Goal: Communication & Community: Answer question/provide support

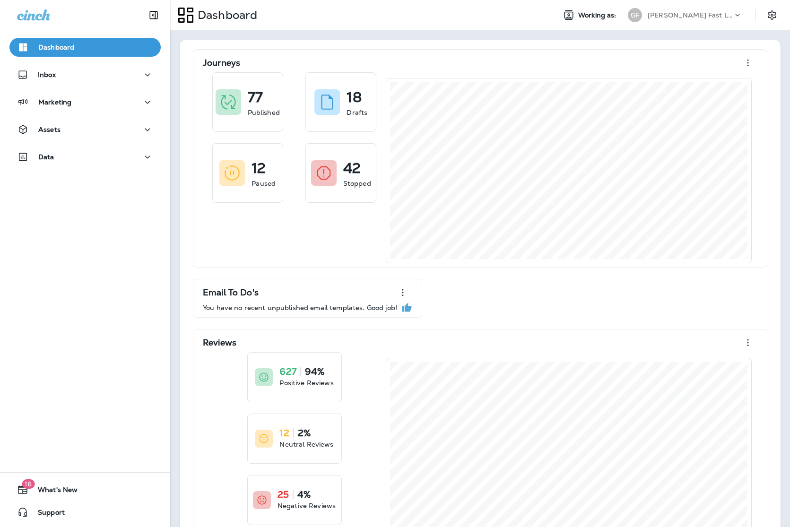
click at [708, 17] on p "[PERSON_NAME] Fast Lube dba [PERSON_NAME]" at bounding box center [690, 15] width 85 height 8
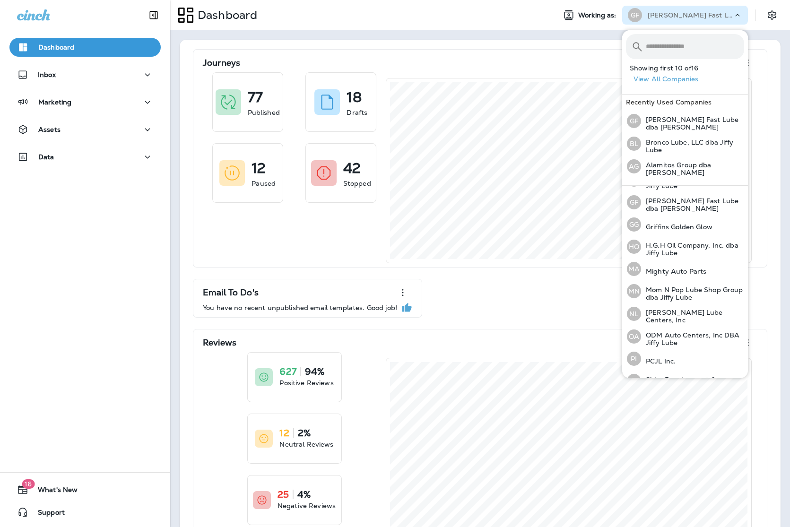
scroll to position [166, 0]
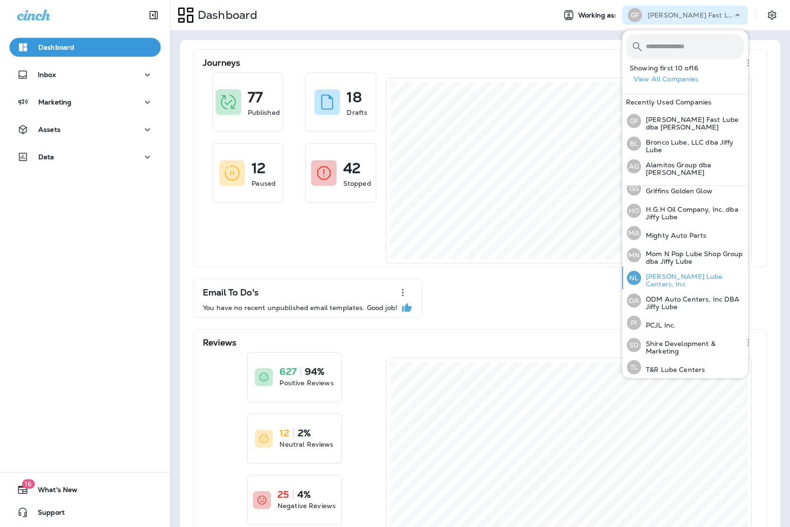
click at [680, 279] on p "[PERSON_NAME] Lube Centers, Inc" at bounding box center [692, 280] width 103 height 15
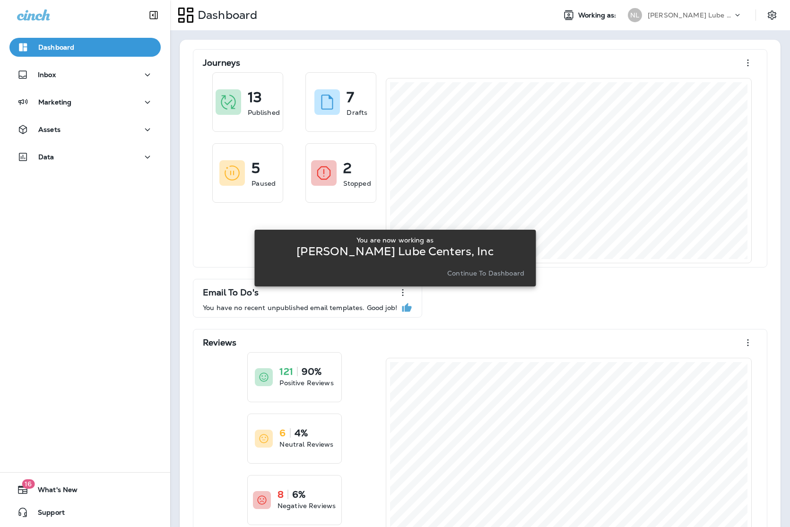
click at [510, 273] on p "Continue to Dashboard" at bounding box center [485, 273] width 77 height 8
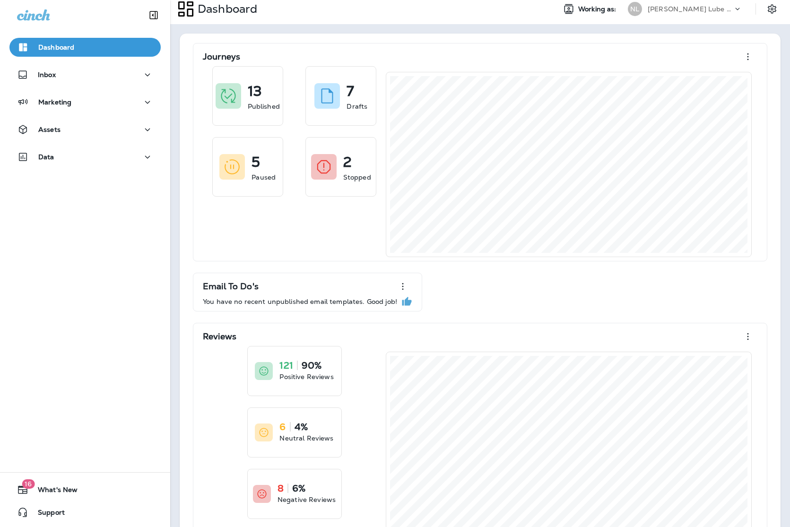
scroll to position [7, 0]
click at [86, 80] on div "Inbox" at bounding box center [85, 75] width 136 height 12
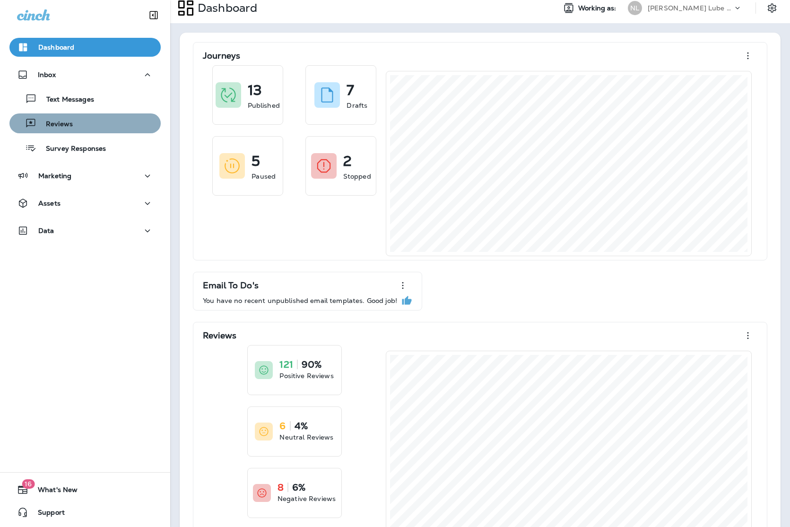
click at [92, 123] on div "Reviews" at bounding box center [85, 123] width 144 height 14
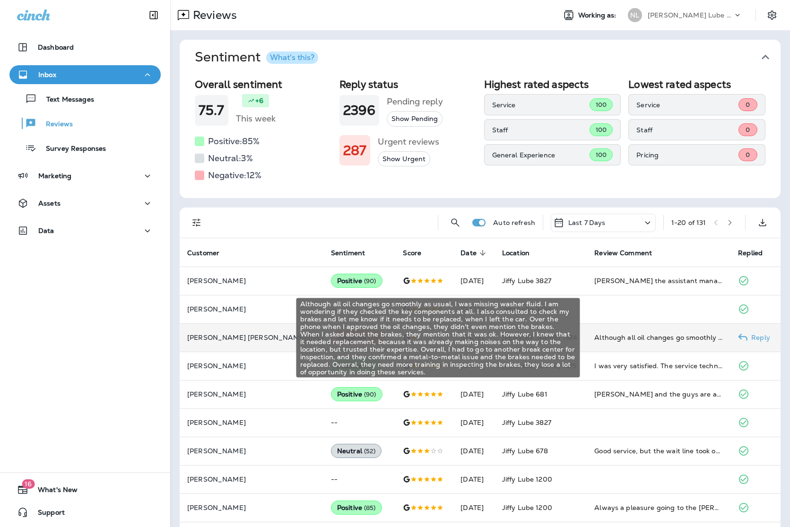
click at [596, 338] on div "Although all oil changes go smoothly as usual, I was missing washer fluid. I am…" at bounding box center [658, 337] width 129 height 9
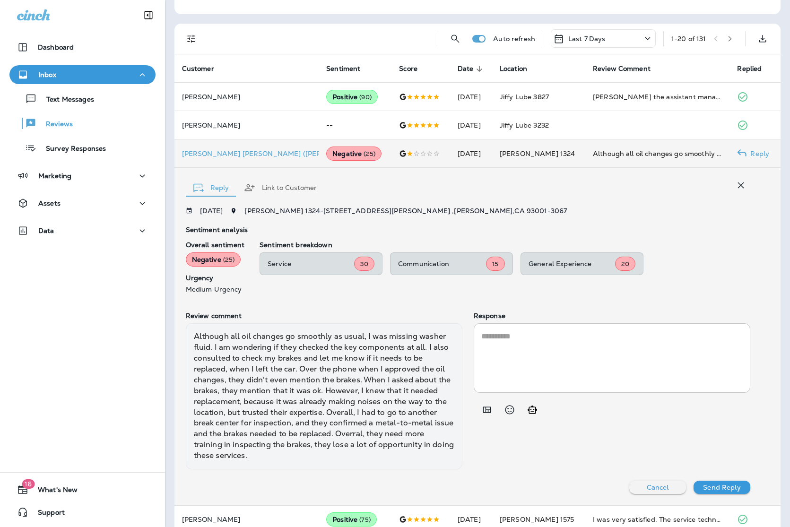
scroll to position [184, 0]
click at [485, 409] on icon "Add in a premade template" at bounding box center [486, 409] width 11 height 11
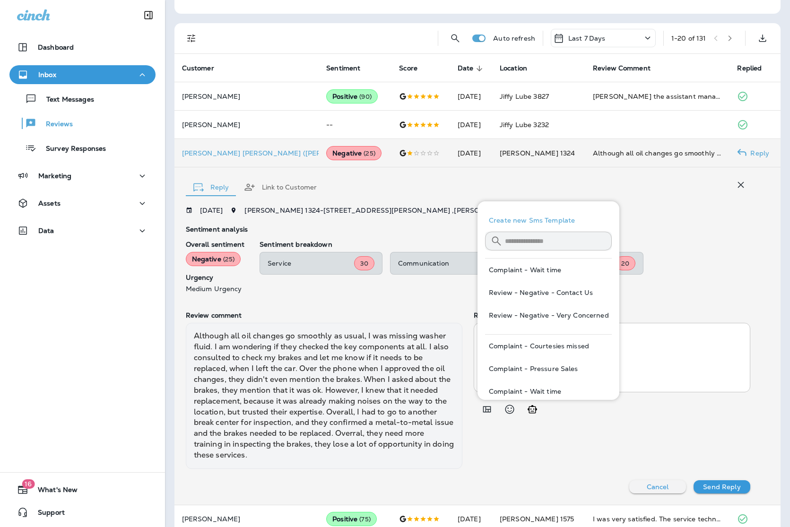
click at [571, 294] on button "Review - Negative - Contact Us" at bounding box center [548, 292] width 127 height 23
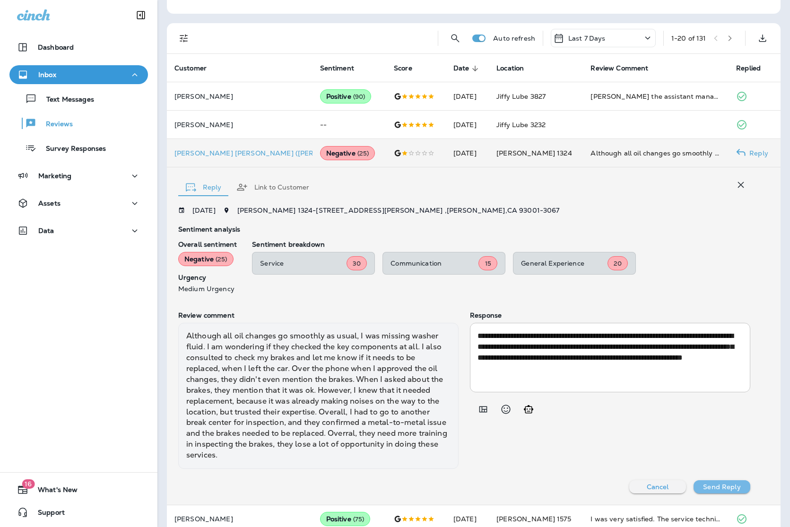
click at [736, 482] on button "Send Reply" at bounding box center [721, 486] width 57 height 13
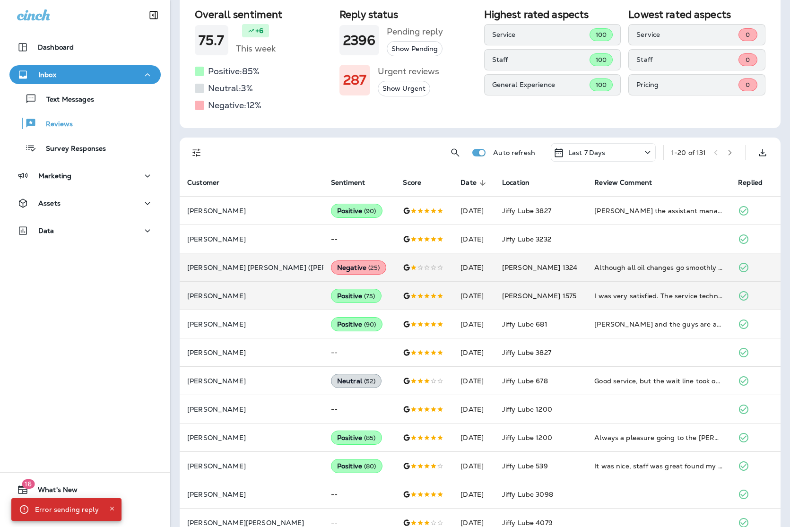
scroll to position [0, 0]
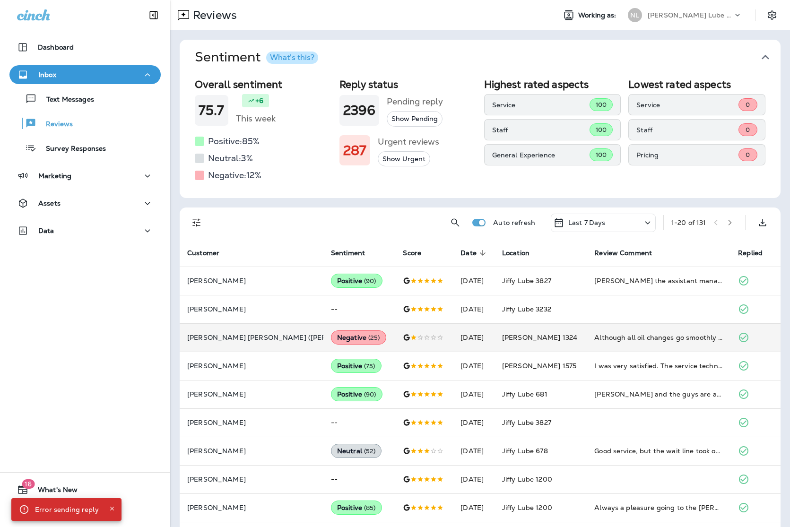
click at [705, 15] on p "[PERSON_NAME] Lube Centers, Inc" at bounding box center [690, 15] width 85 height 8
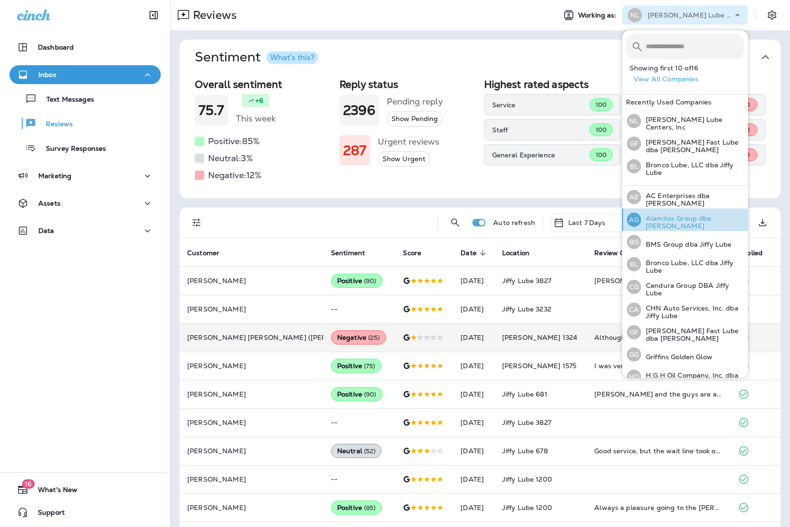
click at [672, 215] on div "AG Alamitos Group dba Jiffy Lube" at bounding box center [685, 219] width 125 height 23
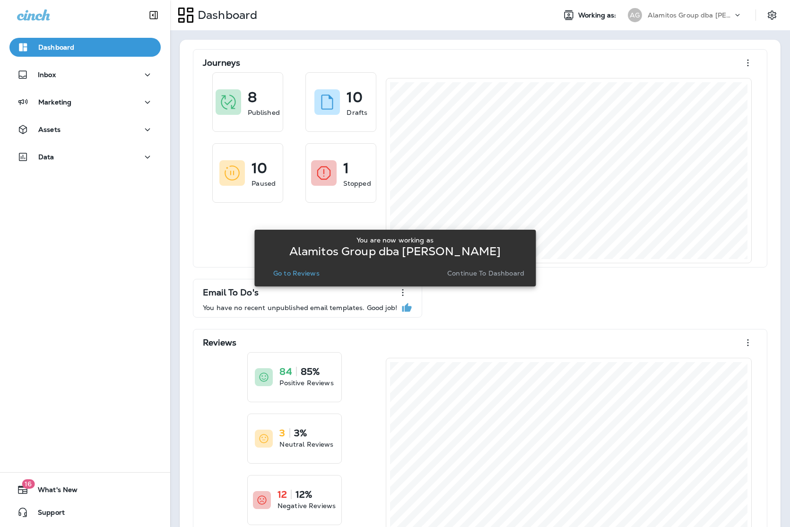
click at [297, 268] on button "Go to Reviews" at bounding box center [296, 273] width 54 height 13
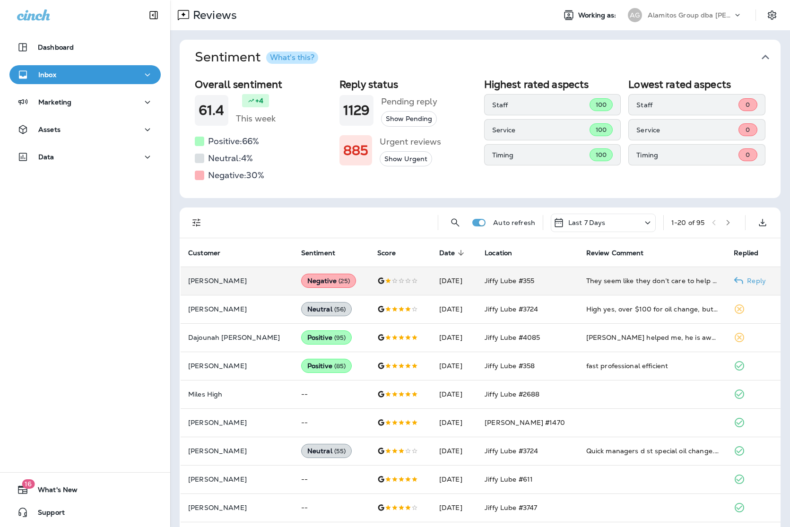
click at [529, 284] on span "Jiffy Lube #355" at bounding box center [510, 281] width 50 height 9
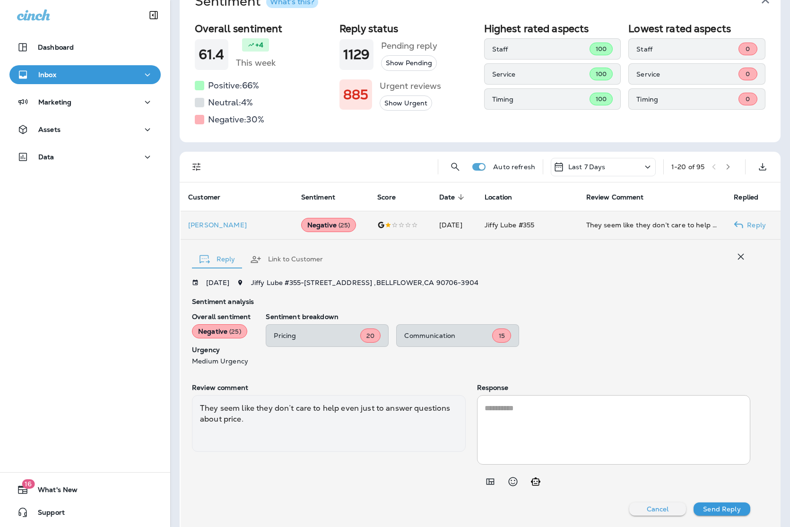
scroll to position [54, 0]
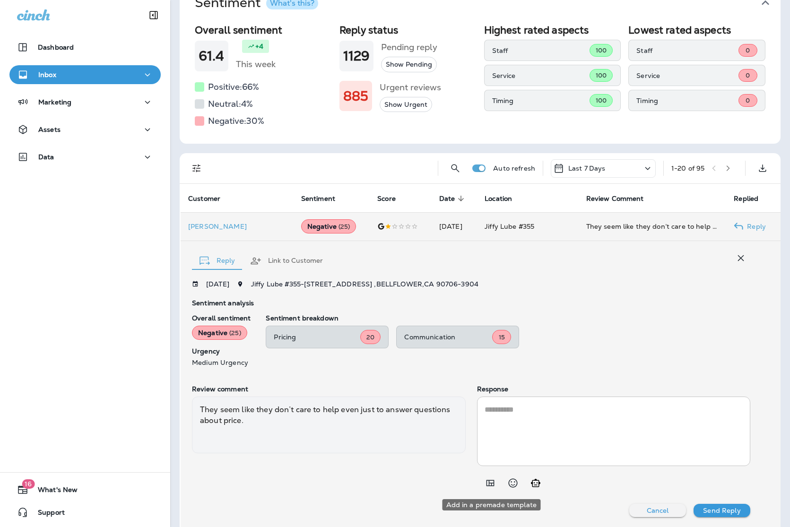
click at [492, 484] on icon "Add in a premade template" at bounding box center [490, 482] width 11 height 11
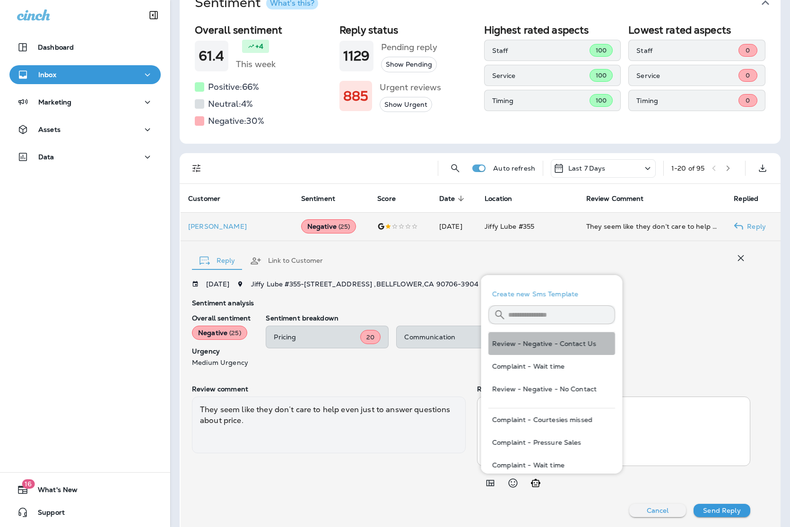
click at [554, 348] on button "Review - Negative - Contact Us" at bounding box center [551, 343] width 127 height 23
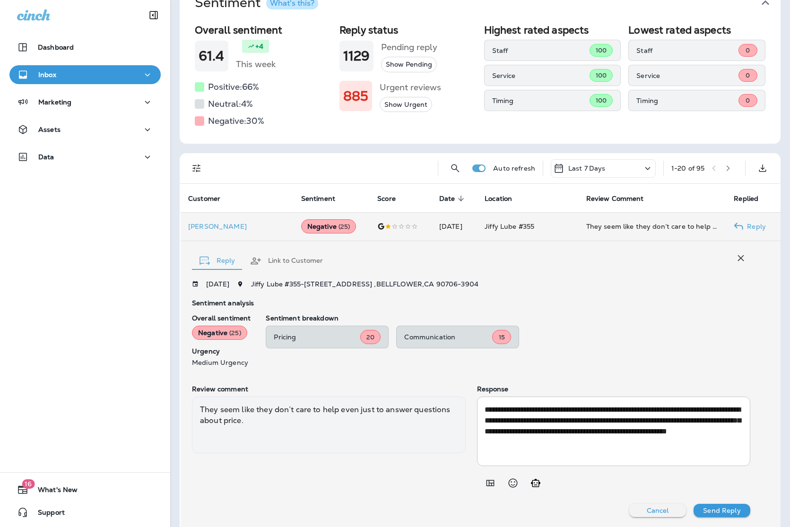
click at [731, 506] on button "Send Reply" at bounding box center [721, 510] width 57 height 13
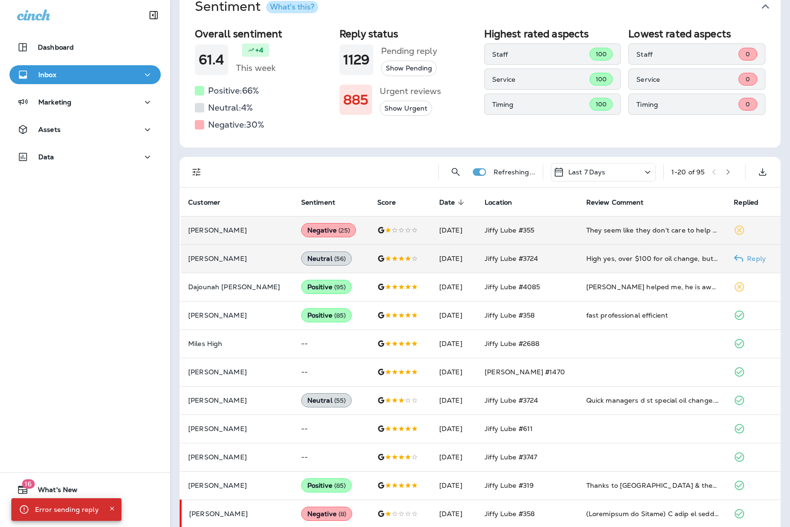
scroll to position [0, 0]
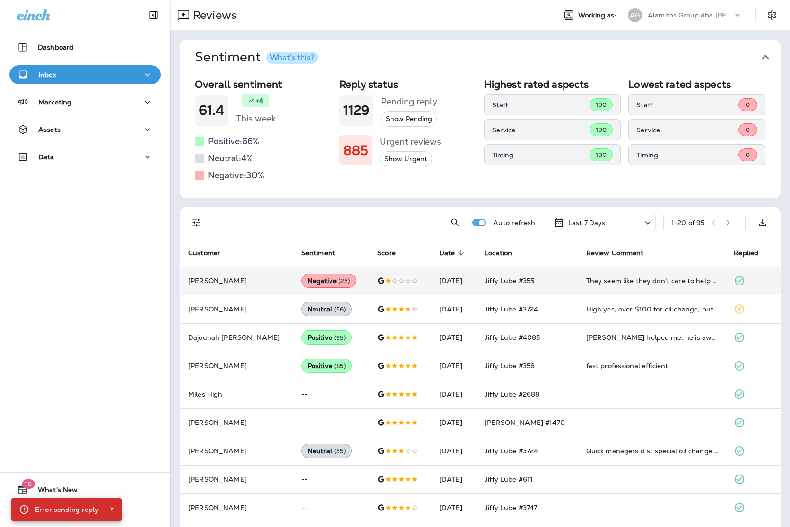
click at [689, 18] on p "Alamitos Group dba [PERSON_NAME]" at bounding box center [690, 15] width 85 height 8
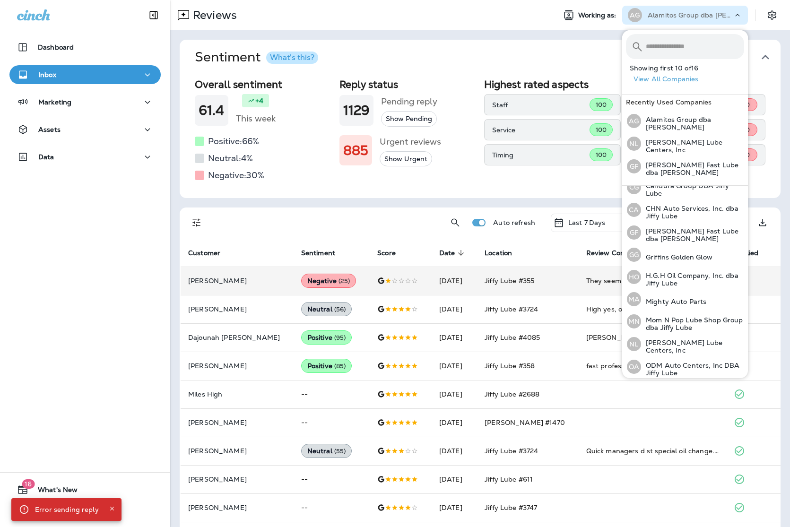
scroll to position [165, 0]
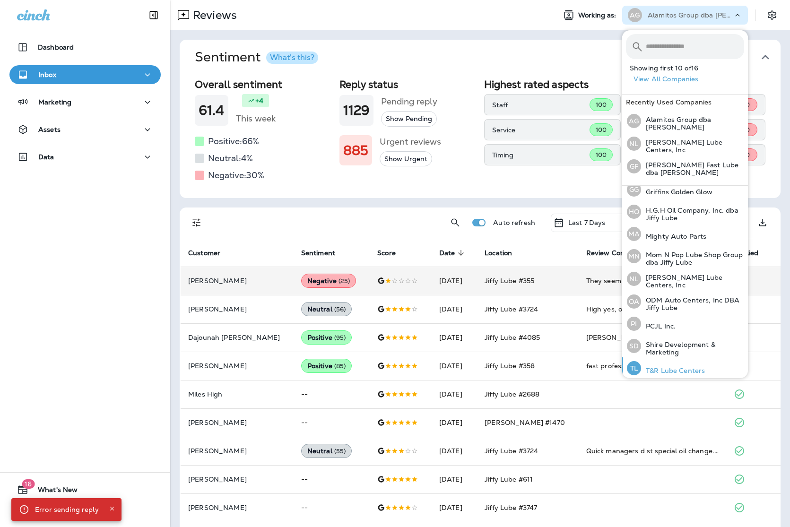
click at [675, 367] on p "T&R Lube Centers" at bounding box center [673, 371] width 64 height 8
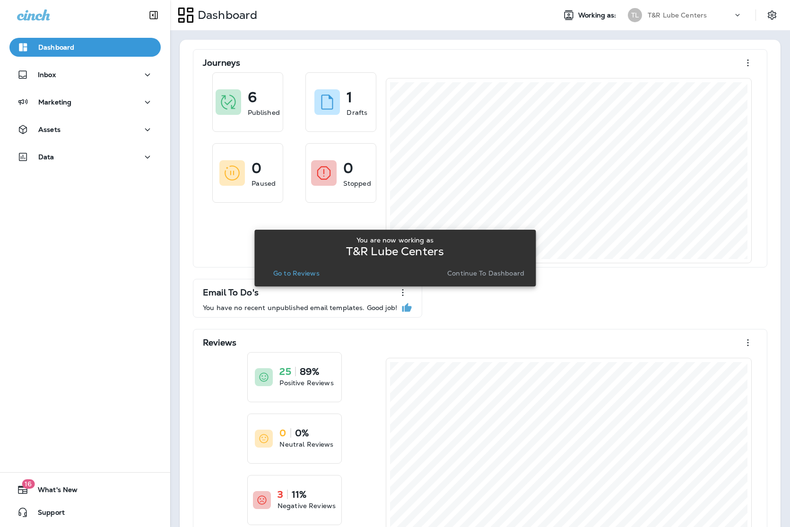
drag, startPoint x: 294, startPoint y: 263, endPoint x: 294, endPoint y: 283, distance: 19.9
click at [294, 266] on div "You are now working as T&R Lube Centers Go to Reviews Continue to Dashboard" at bounding box center [395, 257] width 266 height 43
click at [301, 274] on p "Go to Reviews" at bounding box center [296, 273] width 46 height 8
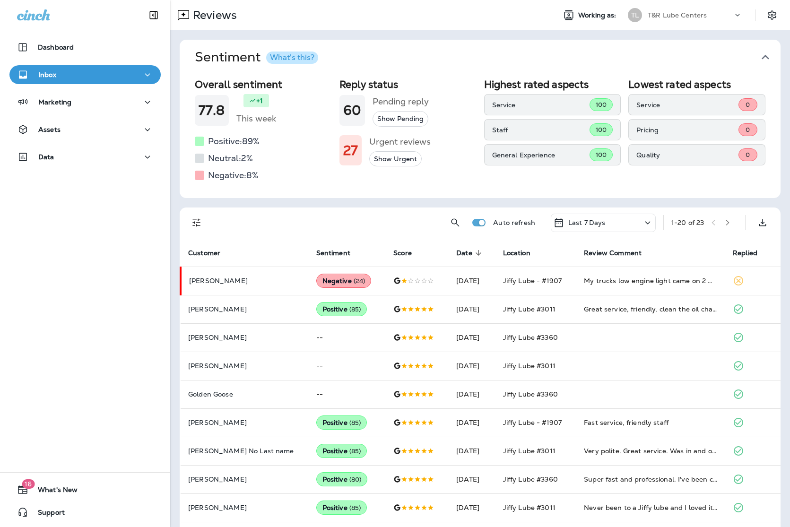
click at [642, 188] on div "Overall sentiment 77.8 +1 This week Positive: 89 % Neutral: 2 % Negative: 8 % R…" at bounding box center [480, 136] width 601 height 123
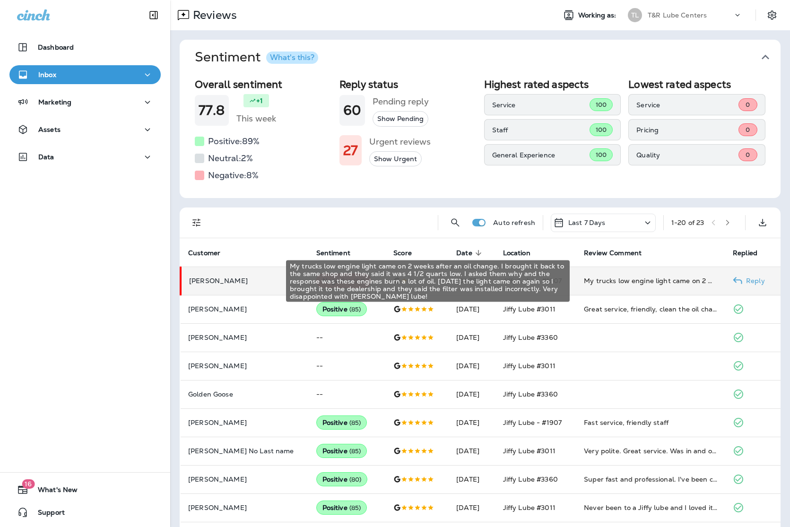
click at [648, 282] on div "My trucks low engine light came on 2 weeks after an oil change. I brought it ba…" at bounding box center [651, 280] width 134 height 9
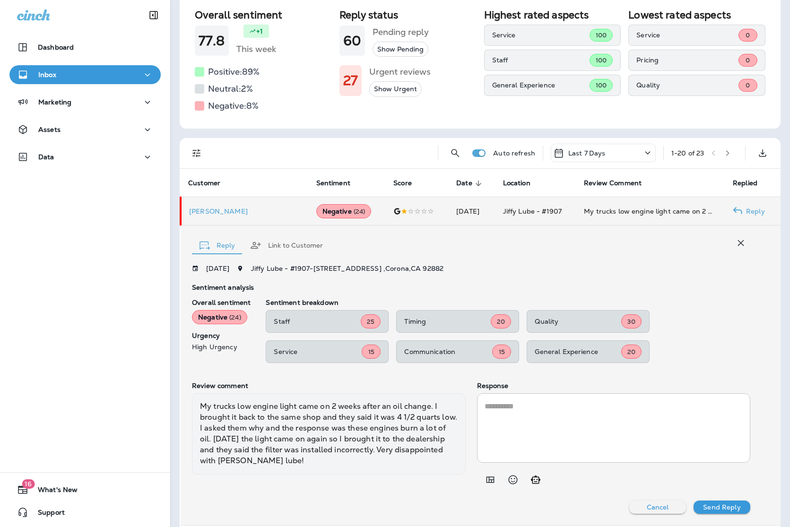
scroll to position [70, 0]
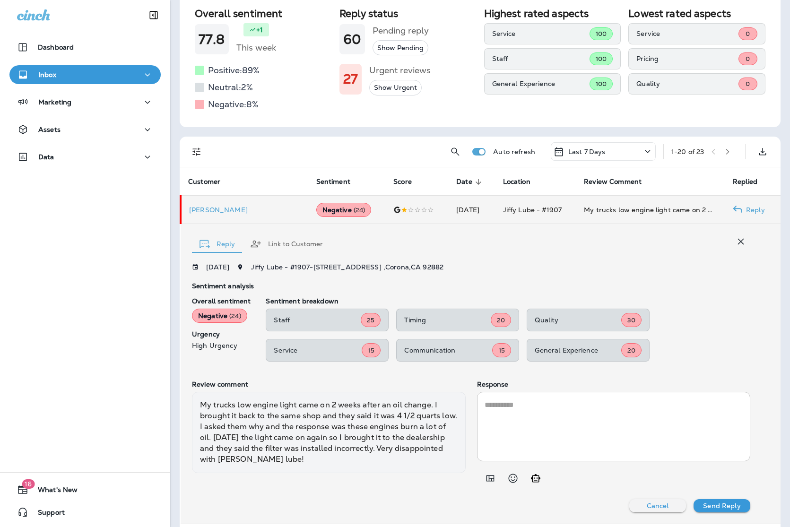
click at [576, 427] on textarea at bounding box center [614, 426] width 259 height 54
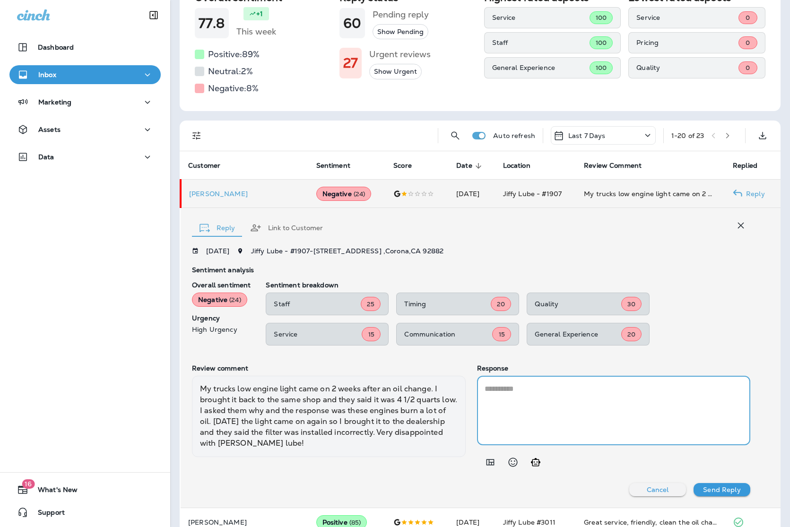
click at [526, 425] on textarea at bounding box center [614, 410] width 259 height 54
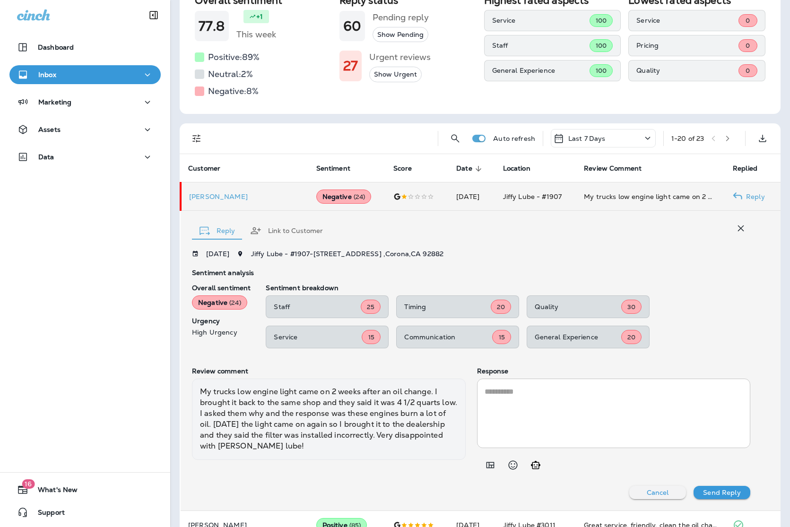
drag, startPoint x: 371, startPoint y: 459, endPoint x: 259, endPoint y: 372, distance: 140.9
click at [204, 390] on div "My trucks low engine light came on 2 weeks after an oil change. I brought it ba…" at bounding box center [329, 419] width 274 height 81
click at [306, 365] on div "[DATE] [PERSON_NAME] - #1907 - [STREET_ADDRESS] Sentiment analysis Overall sent…" at bounding box center [471, 374] width 558 height 249
drag, startPoint x: 200, startPoint y: 391, endPoint x: 367, endPoint y: 443, distance: 174.8
click at [367, 443] on div "My trucks low engine light came on 2 weeks after an oil change. I brought it ba…" at bounding box center [329, 419] width 274 height 81
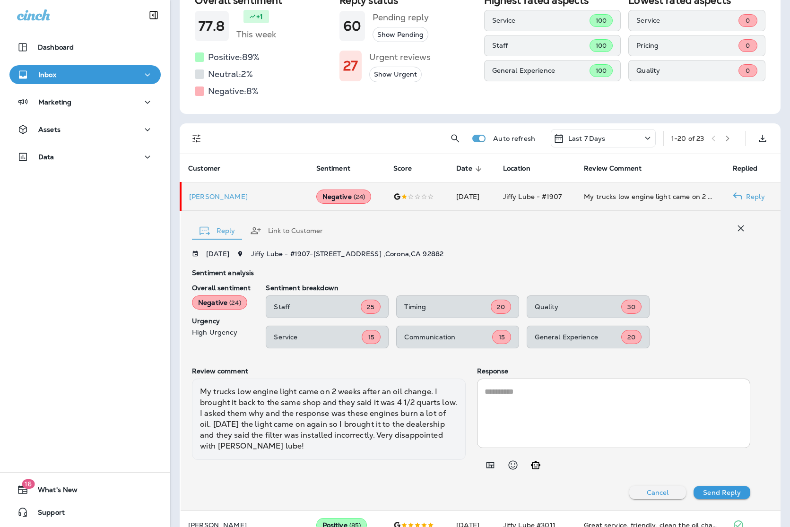
click at [584, 411] on textarea at bounding box center [614, 413] width 259 height 54
click at [493, 466] on icon "Add in a premade template" at bounding box center [490, 465] width 8 height 6
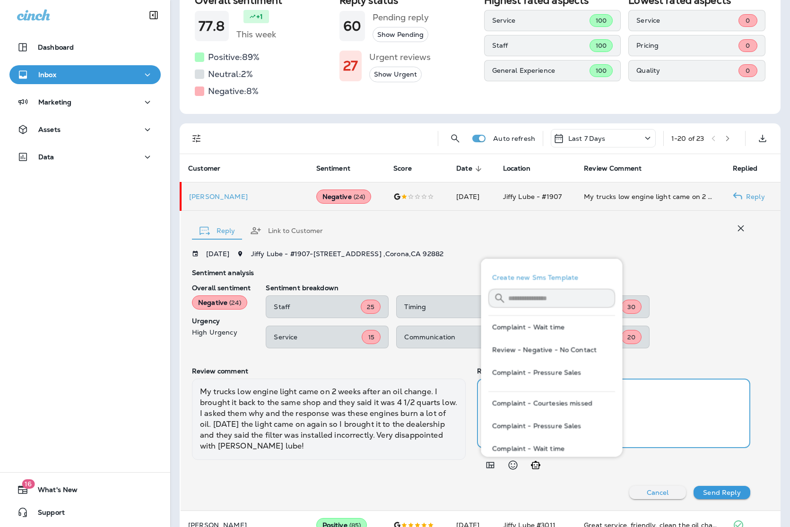
drag, startPoint x: 665, startPoint y: 407, endPoint x: 622, endPoint y: 405, distance: 42.6
click at [665, 407] on textarea at bounding box center [614, 413] width 259 height 54
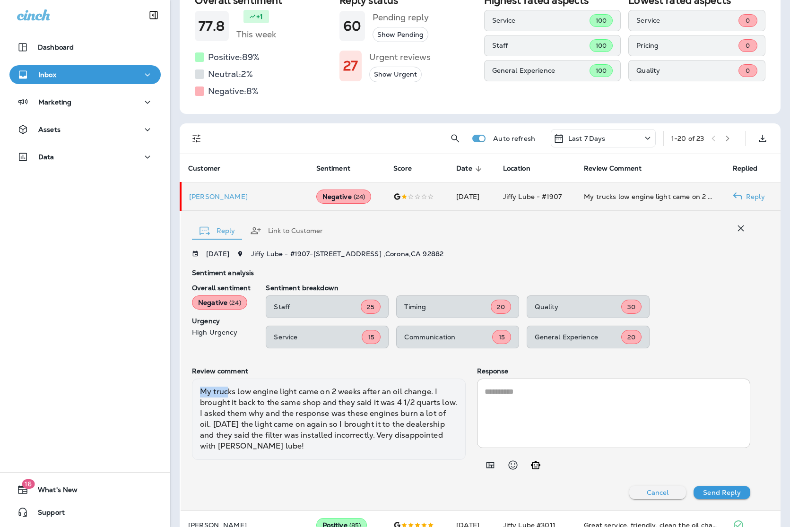
drag, startPoint x: 199, startPoint y: 391, endPoint x: 227, endPoint y: 395, distance: 27.6
click at [227, 395] on div "My trucks low engine light came on 2 weeks after an oil change. I brought it ba…" at bounding box center [329, 419] width 274 height 81
click at [416, 418] on div "My trucks low engine light came on 2 weeks after an oil change. I brought it ba…" at bounding box center [329, 419] width 274 height 81
click at [686, 401] on textarea at bounding box center [614, 413] width 259 height 54
click at [561, 398] on textarea at bounding box center [614, 413] width 259 height 54
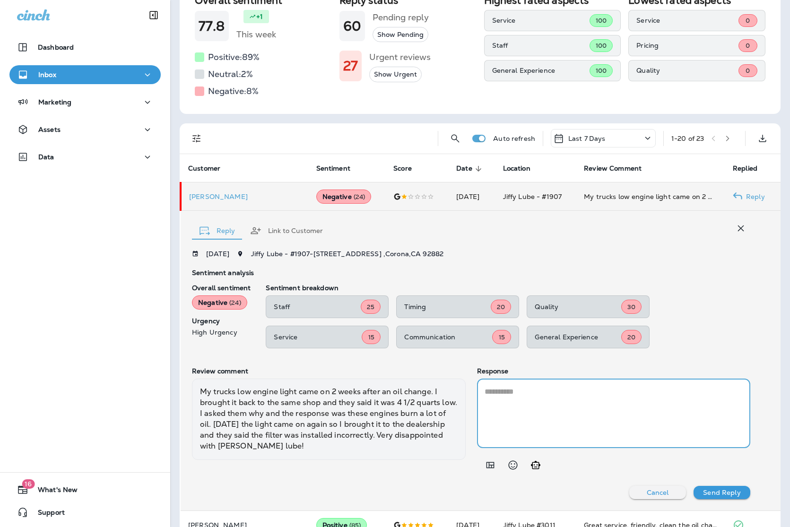
click at [517, 395] on textarea at bounding box center [614, 413] width 259 height 54
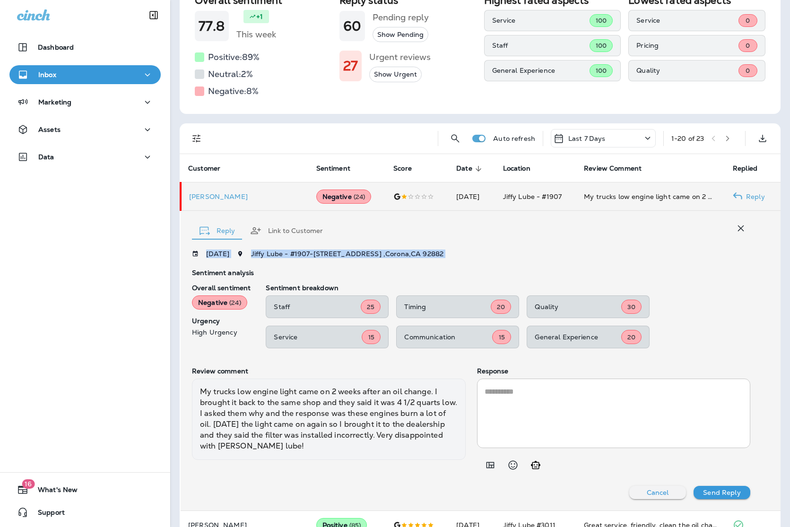
drag, startPoint x: 453, startPoint y: 263, endPoint x: 193, endPoint y: 251, distance: 260.3
click at [193, 251] on div "[DATE] [PERSON_NAME] - #1907 - [STREET_ADDRESS] Sentiment analysis Overall sent…" at bounding box center [471, 374] width 558 height 249
click at [549, 251] on div "[DATE] [PERSON_NAME] - #1907 - [STREET_ADDRESS]" at bounding box center [471, 254] width 558 height 8
click at [569, 399] on textarea at bounding box center [614, 413] width 259 height 54
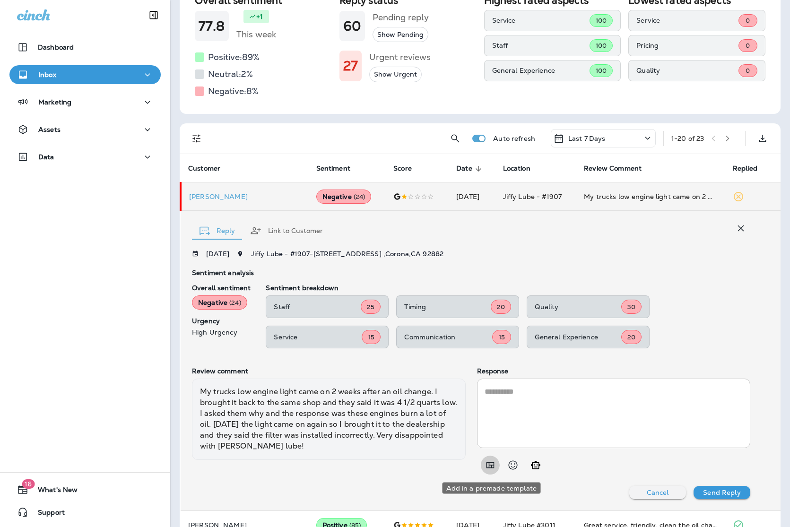
click at [492, 466] on icon "Add in a premade template" at bounding box center [490, 464] width 11 height 11
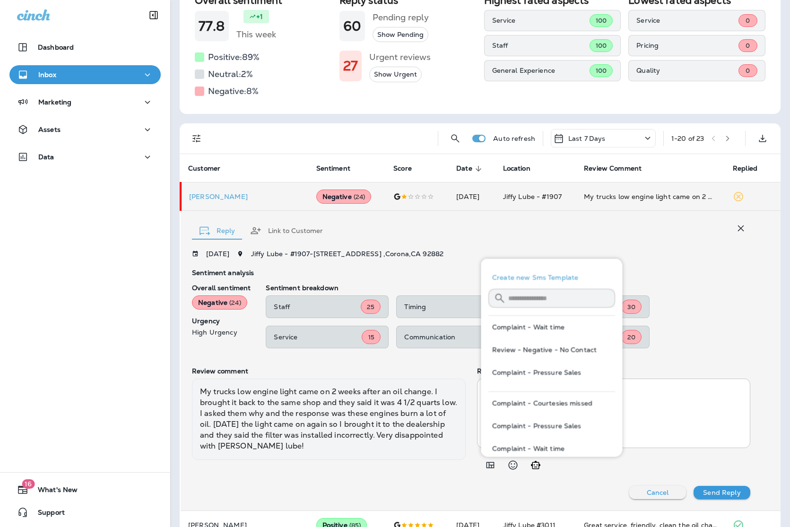
click at [722, 301] on div "Staff 25 Timing 20 Quality 30 Service 15 Communication 15 General Experience 20" at bounding box center [508, 321] width 485 height 53
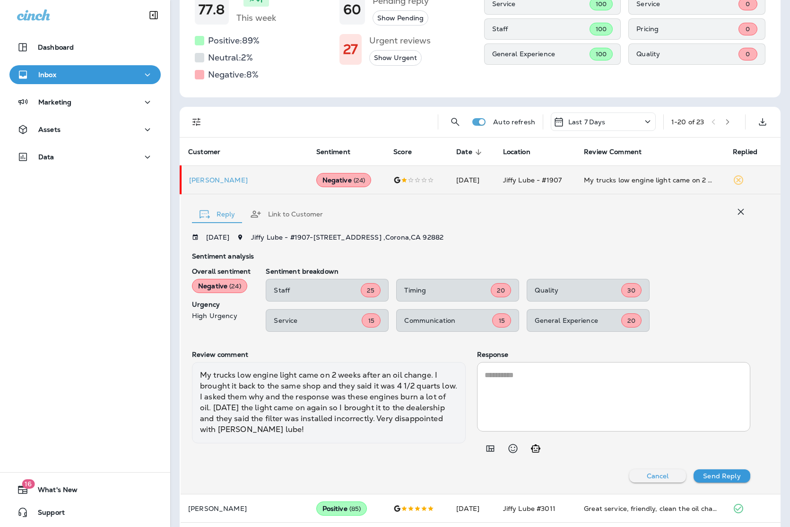
scroll to position [0, 0]
